Goal: Task Accomplishment & Management: Use online tool/utility

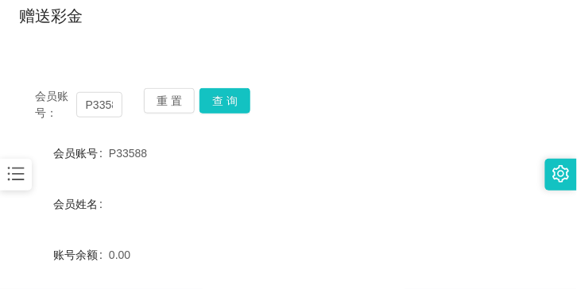
scroll to position [130, 0]
click at [189, 94] on button "重 置" at bounding box center [169, 100] width 51 height 25
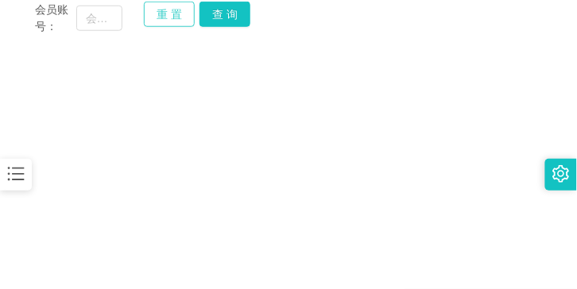
scroll to position [217, 0]
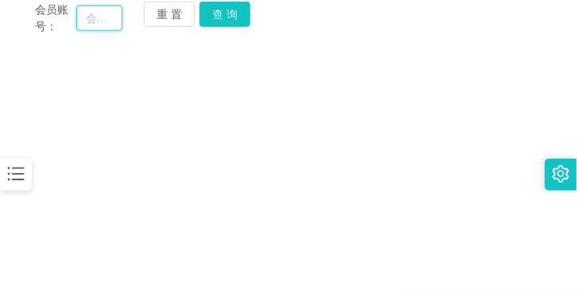
click at [116, 26] on input "text" at bounding box center [99, 18] width 46 height 25
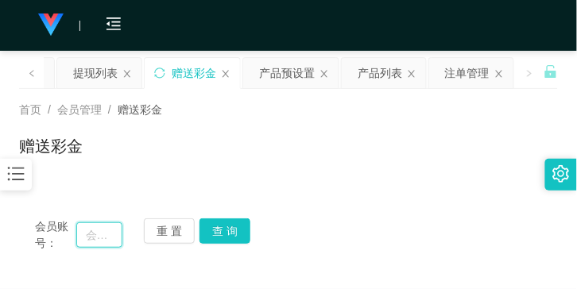
scroll to position [0, 0]
drag, startPoint x: 72, startPoint y: 122, endPoint x: 76, endPoint y: 113, distance: 10.3
click at [72, 122] on div "首页 / 会员管理 / 赠送彩金 / 赠送彩金" at bounding box center [288, 136] width 538 height 69
click at [76, 113] on span "会员管理" at bounding box center [79, 109] width 44 height 13
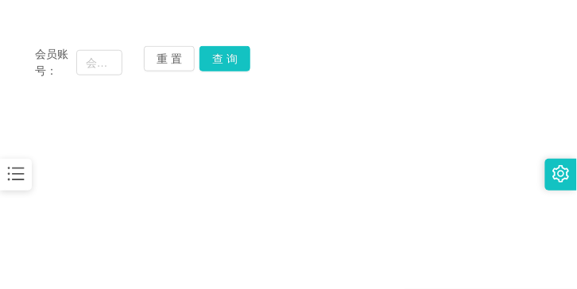
scroll to position [173, 0]
click at [103, 54] on input "text" at bounding box center [99, 61] width 46 height 25
paste input "升级任务完成期间，商家无法结算，请完成数据后凭到账截图录入系统后统一结算，"
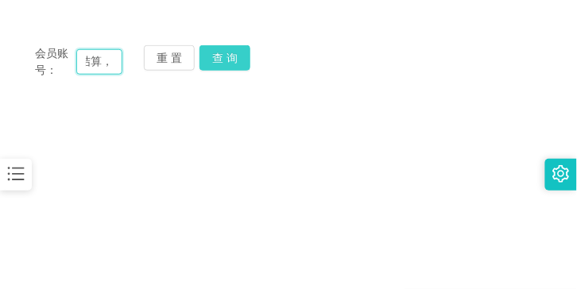
type input "升级任务完成期间，商家无法结算，请完成数据后凭到账截图录入系统后统一结算，"
click at [239, 64] on button "查 询" at bounding box center [224, 57] width 51 height 25
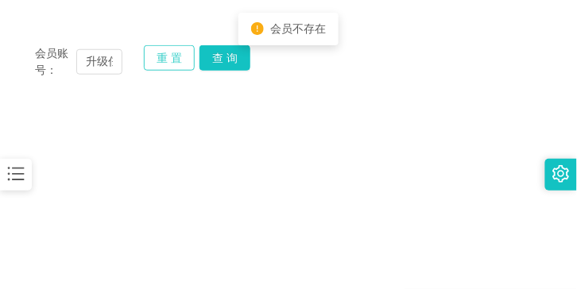
click at [167, 49] on button "重 置" at bounding box center [169, 57] width 51 height 25
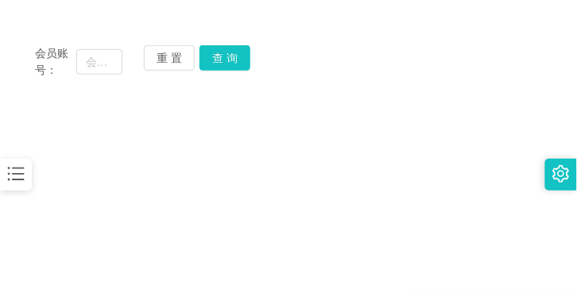
click at [152, 128] on main "关闭左侧 关闭右侧 关闭其它 刷新页面 平台首页 提现列表 赠送彩金 产品预设置 产品列表 注单管理 首页 / 会员管理 / 赠送彩金 / 赠送彩金 会员账号…" at bounding box center [288, 135] width 577 height 515
click at [103, 71] on input "text" at bounding box center [99, 61] width 46 height 25
paste input "01125176934"
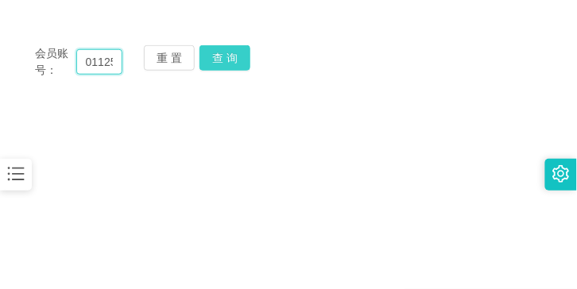
scroll to position [0, 38]
type input "01125176934"
click at [226, 64] on button "查 询" at bounding box center [224, 57] width 51 height 25
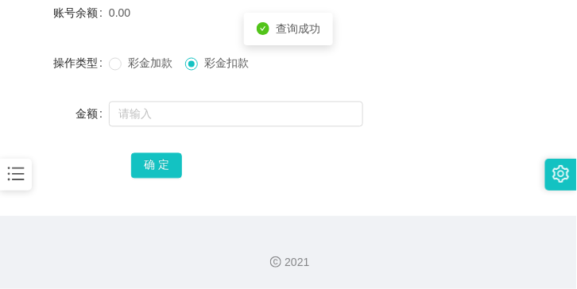
scroll to position [373, 0]
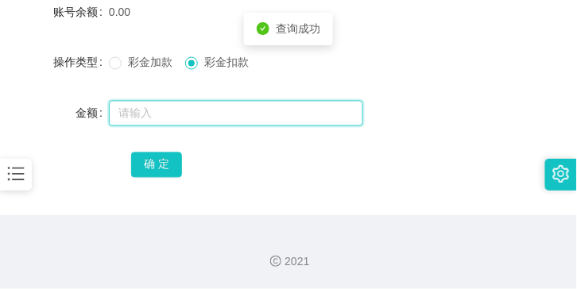
click at [191, 113] on input "text" at bounding box center [236, 113] width 254 height 25
click at [170, 104] on input "text" at bounding box center [236, 113] width 254 height 25
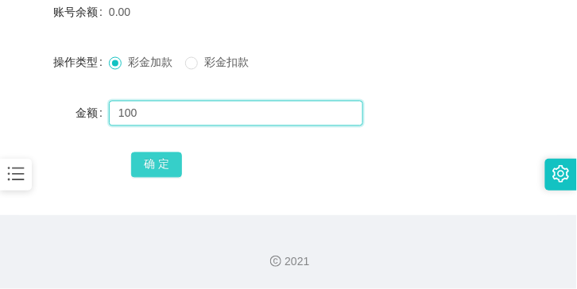
type input "100"
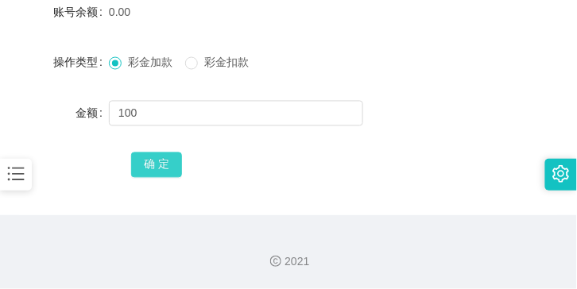
drag, startPoint x: 171, startPoint y: 167, endPoint x: 177, endPoint y: 152, distance: 15.6
click at [176, 154] on button "确 定" at bounding box center [156, 164] width 51 height 25
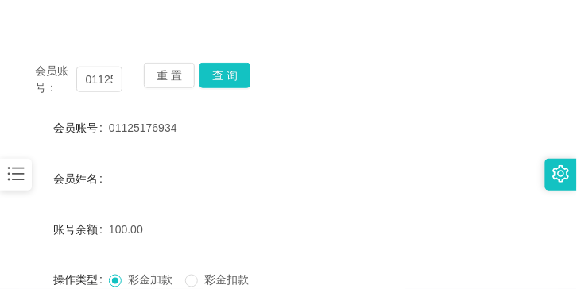
scroll to position [156, 0]
click at [98, 164] on div "会员姓名" at bounding box center [64, 179] width 90 height 32
click at [25, 180] on icon "图标: bars" at bounding box center [16, 174] width 21 height 21
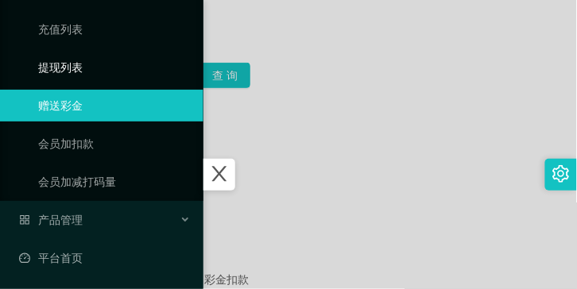
scroll to position [168, 0]
click at [60, 226] on span "产品管理" at bounding box center [51, 220] width 64 height 13
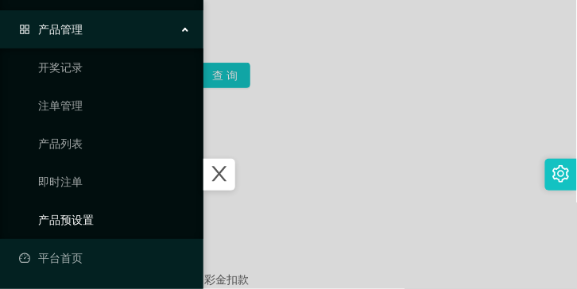
click at [60, 226] on link "产品预设置" at bounding box center [114, 220] width 152 height 32
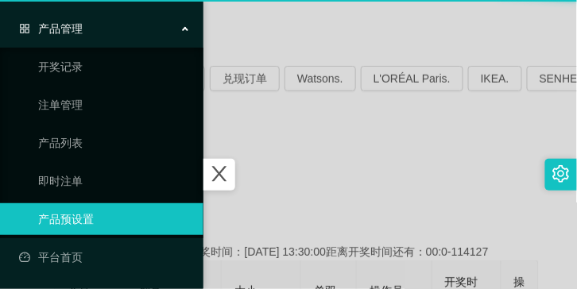
scroll to position [129, 0]
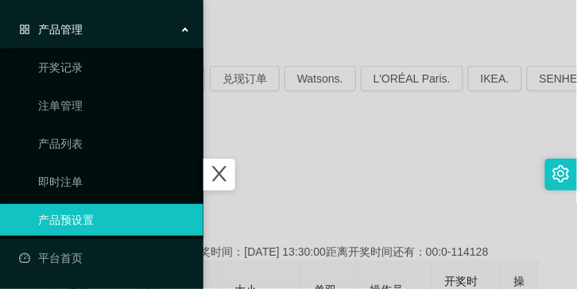
click at [427, 123] on div at bounding box center [288, 144] width 577 height 289
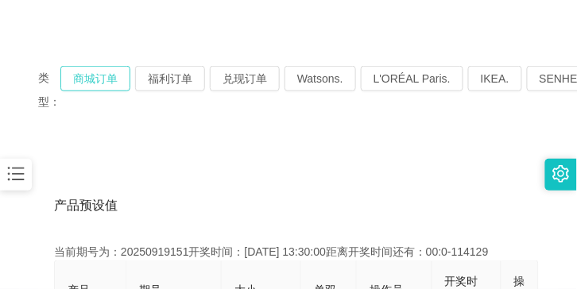
click at [108, 75] on button "商城订单" at bounding box center [95, 78] width 70 height 25
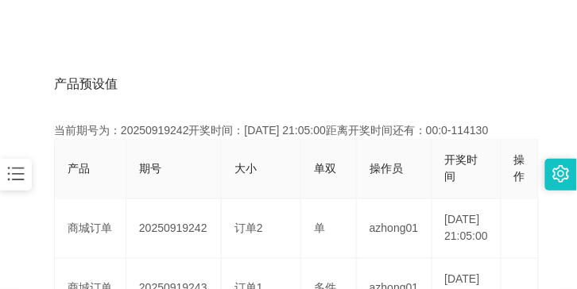
scroll to position [286, 0]
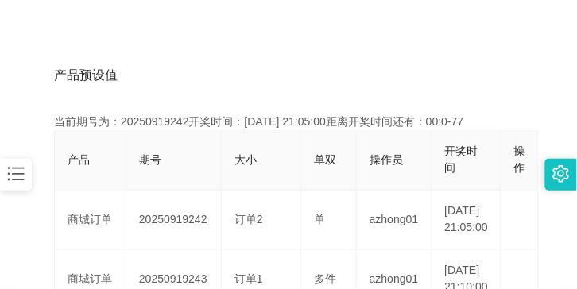
click at [21, 178] on icon "图标: bars" at bounding box center [16, 174] width 21 height 21
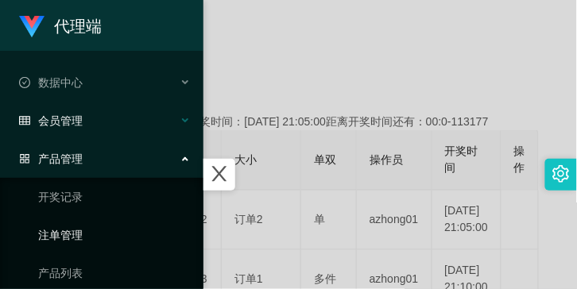
scroll to position [0, 0]
click at [83, 122] on div "会员管理" at bounding box center [101, 121] width 203 height 32
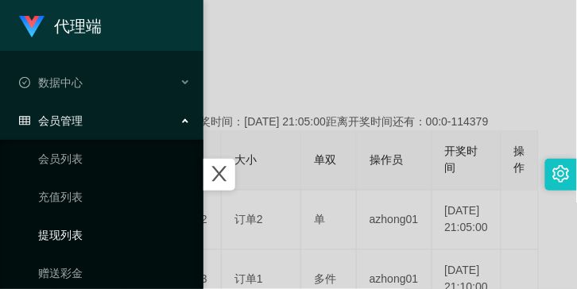
scroll to position [43, 0]
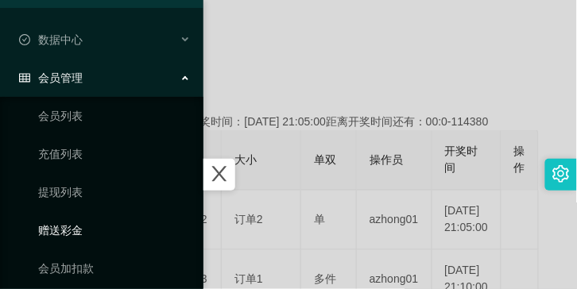
click at [81, 230] on link "赠送彩金" at bounding box center [114, 230] width 152 height 32
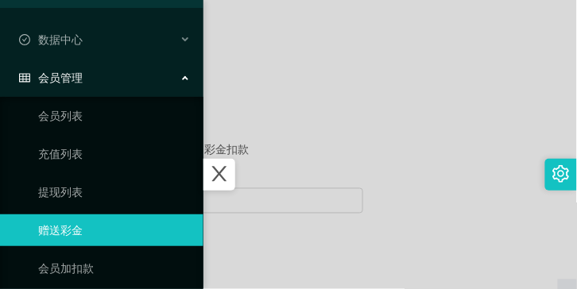
click at [295, 98] on div at bounding box center [288, 144] width 577 height 289
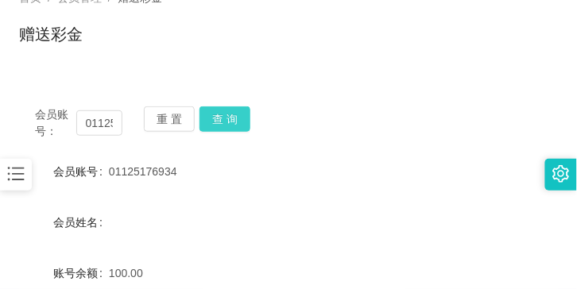
click at [223, 115] on button "查 询" at bounding box center [224, 118] width 51 height 25
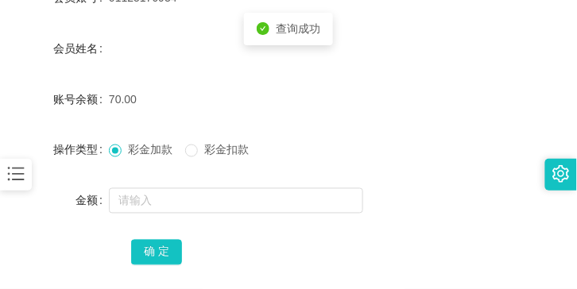
scroll to position [286, 0]
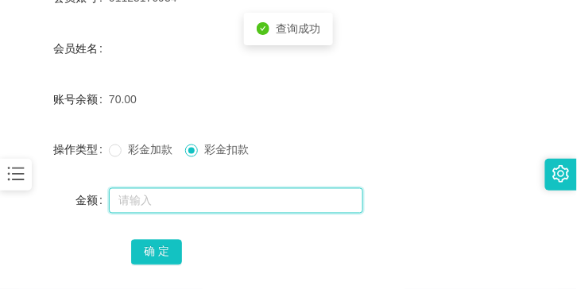
click at [187, 202] on input "text" at bounding box center [236, 200] width 254 height 25
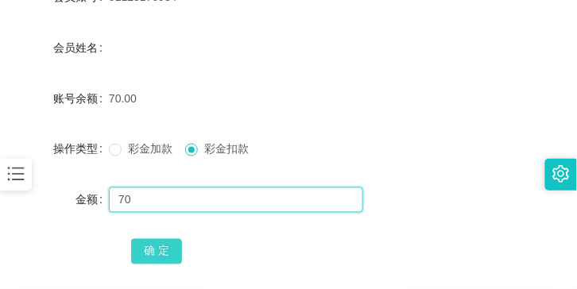
type input "70"
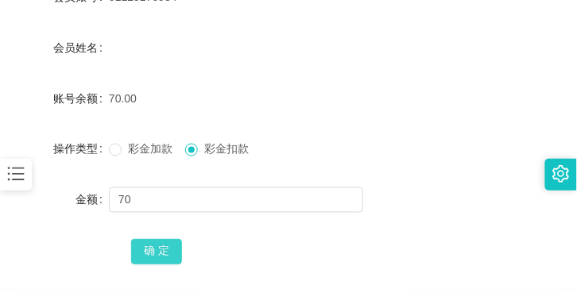
click at [171, 252] on button "确 定" at bounding box center [156, 251] width 51 height 25
